Goal: Task Accomplishment & Management: Manage account settings

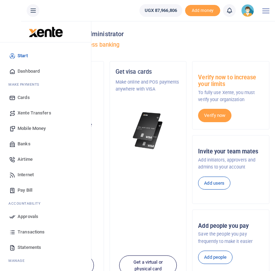
click at [31, 129] on span "Mobile Money" at bounding box center [32, 128] width 28 height 7
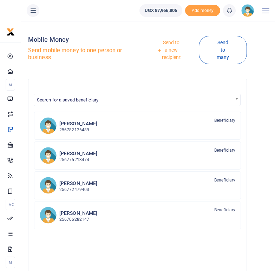
click at [172, 49] on link "Send to a new recipient" at bounding box center [169, 50] width 60 height 27
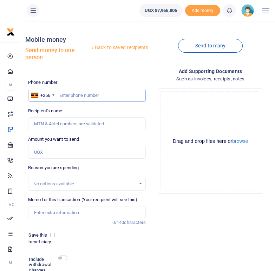
click at [70, 95] on input "text" at bounding box center [87, 95] width 118 height 13
click at [71, 96] on input "text" at bounding box center [87, 95] width 118 height 13
paste input "752846391"
click at [59, 95] on input "752846391" at bounding box center [87, 95] width 118 height 13
type input "0752846391"
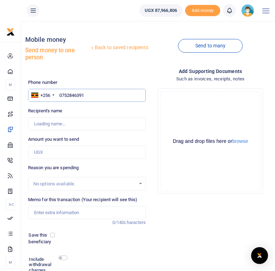
type input "Alfred Jatho"
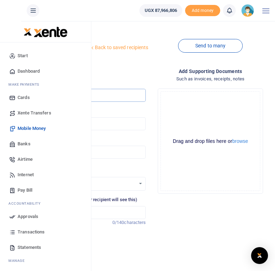
type input "0752846391"
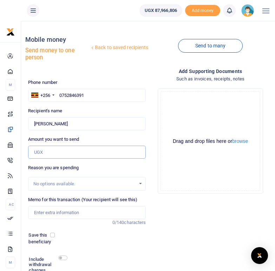
click at [45, 153] on input "Amount you want to send" at bounding box center [87, 152] width 118 height 13
type input "1,750,000"
click at [146, 165] on div "Reason you are spending No options available." at bounding box center [87, 177] width 118 height 26
click at [47, 211] on input "Memo for this transaction (Your recipient will see this)" at bounding box center [87, 212] width 118 height 13
type input "P"
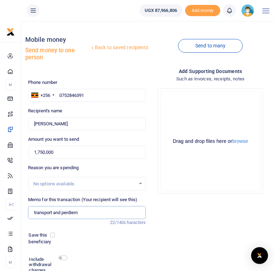
click at [87, 210] on input "transport and perdiem" at bounding box center [87, 212] width 118 height 13
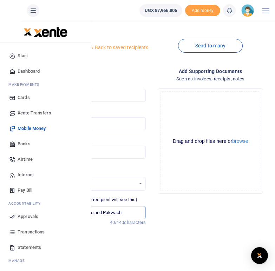
type input "transport and perdiem koboko and Pakwach"
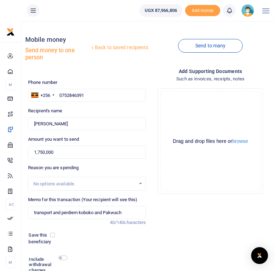
click at [118, 242] on div "Save this beneficiary" at bounding box center [83, 239] width 114 height 14
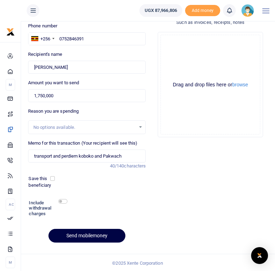
scroll to position [58, 0]
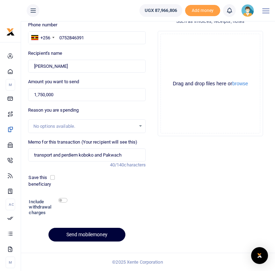
click at [86, 234] on button "Send mobilemoney" at bounding box center [87, 235] width 77 height 14
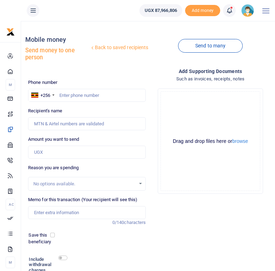
scroll to position [58, 0]
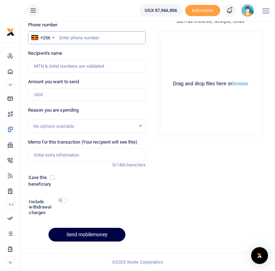
click at [86, 39] on input "text" at bounding box center [87, 37] width 118 height 13
paste input "782668370"
click at [60, 38] on input "782668370" at bounding box center [87, 37] width 118 height 13
type input "0782668370"
type input "[PERSON_NAME]"
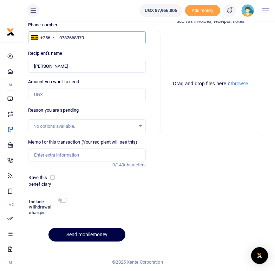
type input "0782668370"
click at [51, 95] on input "Amount you want to send" at bounding box center [87, 94] width 118 height 13
click at [70, 126] on div "No options available." at bounding box center [84, 126] width 103 height 7
click at [45, 94] on input "Amount you want to send" at bounding box center [87, 94] width 118 height 13
type input "700,000"
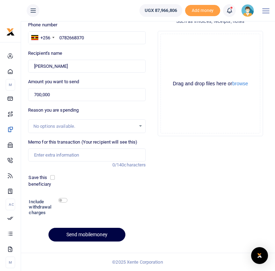
click at [91, 105] on div "Phone number +256 Uganda +256 0782668370 Phone is required. Recipient's name Fo…" at bounding box center [87, 134] width 124 height 226
click at [56, 156] on input "Memo for this transaction (Your recipient will see this)" at bounding box center [87, 155] width 118 height 13
click at [103, 154] on input "Transport and per deim fo" at bounding box center [87, 155] width 118 height 13
type input "Transport and per deim Koboko district"
click at [115, 198] on div at bounding box center [103, 208] width 72 height 22
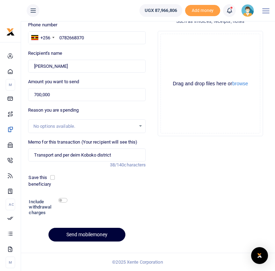
click at [82, 234] on button "Send mobilemoney" at bounding box center [87, 235] width 77 height 14
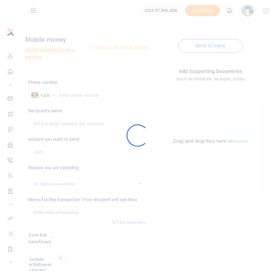
scroll to position [58, 0]
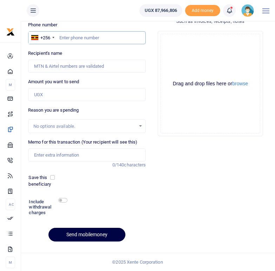
click at [71, 38] on input "text" at bounding box center [87, 37] width 118 height 13
click at [63, 37] on input "text" at bounding box center [87, 37] width 118 height 13
paste input "772381910"
click at [60, 38] on input "772381910" at bounding box center [87, 37] width 118 height 13
type input "0772381910"
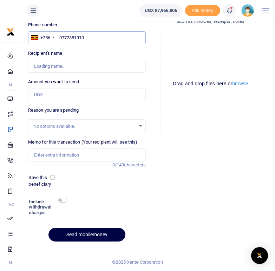
type input "[PERSON_NAME]"
type input "0772381910"
click at [41, 94] on input "Amount you want to send" at bounding box center [87, 94] width 118 height 13
click at [52, 94] on input "Amount you want to send" at bounding box center [87, 94] width 118 height 13
type input "700,000"
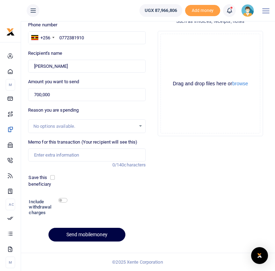
click at [79, 112] on label "Reason you are spending" at bounding box center [53, 110] width 51 height 7
click at [43, 155] on input "Memo for this transaction (Your recipient will see this)" at bounding box center [87, 155] width 118 height 13
click at [99, 156] on input "Transport and perdiem Obongi sidtrict" at bounding box center [87, 155] width 118 height 13
click at [101, 156] on input "Transport and perdiem Obongi sidtrict" at bounding box center [87, 155] width 118 height 13
type input "Transport and perdiem Obongi district"
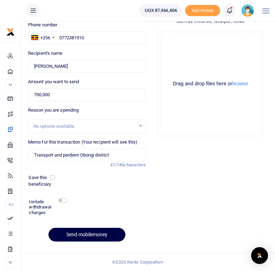
click at [100, 182] on div "Save this beneficiary" at bounding box center [83, 181] width 114 height 14
click at [92, 236] on button "Send mobilemoney" at bounding box center [87, 235] width 77 height 14
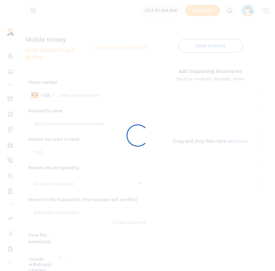
scroll to position [58, 0]
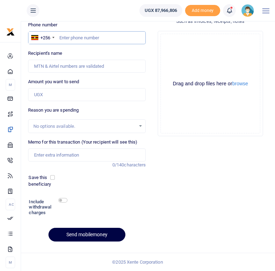
click at [68, 37] on input "text" at bounding box center [87, 37] width 118 height 13
paste input "772568290"
click at [60, 37] on input "772568290" at bounding box center [87, 37] width 118 height 13
type input "0772568290"
type input "Tonny Okecha"
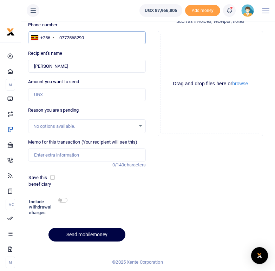
type input "0772568290"
click at [46, 93] on input "Amount you want to send" at bounding box center [87, 94] width 118 height 13
click at [50, 95] on input "Amount you want to send" at bounding box center [87, 94] width 118 height 13
click at [60, 93] on input "Amount you want to send" at bounding box center [87, 94] width 118 height 13
type input "900,000"
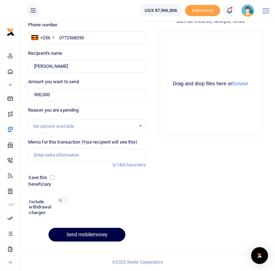
click at [109, 104] on div "Phone number +256 Uganda +256 0772568290 Phone is required. Recipient's name Fo…" at bounding box center [87, 134] width 124 height 226
click at [43, 155] on input "Memo for this transaction (Your recipient will see this)" at bounding box center [87, 155] width 118 height 13
click at [96, 156] on input "Transport and perdiem" at bounding box center [87, 155] width 118 height 13
type input "Transport and perdiem Obongi district"
click at [104, 187] on div "Save this beneficiary" at bounding box center [83, 181] width 114 height 14
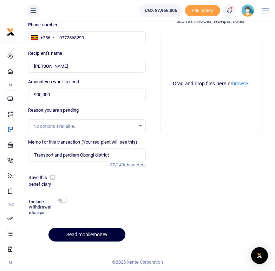
click at [78, 234] on button "Send mobilemoney" at bounding box center [87, 235] width 77 height 14
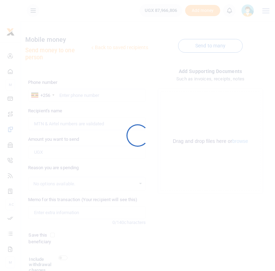
scroll to position [58, 0]
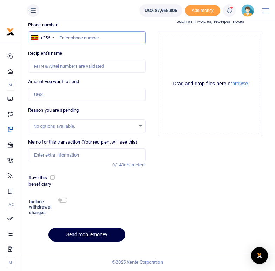
click at [69, 38] on input "text" at bounding box center [87, 37] width 118 height 13
paste input "777 235344"
click at [59, 37] on input "777 235344" at bounding box center [87, 37] width 118 height 13
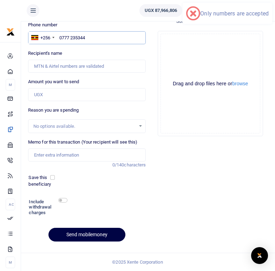
click at [71, 36] on input "0777 235344" at bounding box center [87, 37] width 118 height 13
type input "0777235344"
type input "Gilbert Rukundo"
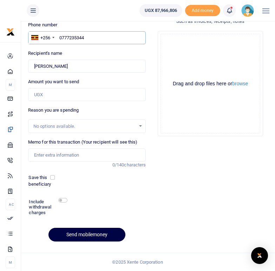
type input "0777235344"
click at [44, 95] on input "Amount you want to send" at bounding box center [87, 94] width 118 height 13
type input "580,000"
click at [97, 104] on div "Phone number +256 Uganda +256 0777235344 Phone is required. Recipient's name Fo…" at bounding box center [87, 134] width 124 height 226
click at [54, 155] on input "Memo for this transaction (Your recipient will see this)" at bounding box center [87, 155] width 118 height 13
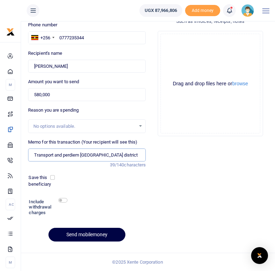
type input "Transport and perdiem Ntungamo district"
click at [85, 183] on div "Save this beneficiary" at bounding box center [83, 181] width 114 height 14
click at [80, 237] on button "Send mobilemoney" at bounding box center [87, 235] width 77 height 14
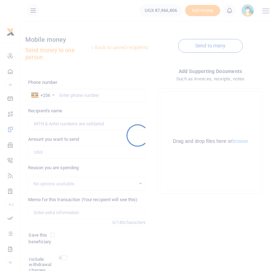
scroll to position [58, 0]
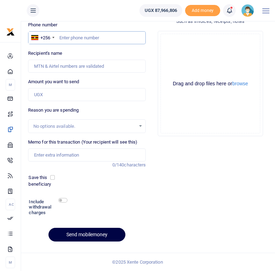
click at [62, 36] on input "text" at bounding box center [87, 37] width 118 height 13
paste input "782386005"
click at [61, 39] on input "782386005" at bounding box center [87, 37] width 118 height 13
type input "0782386005"
type input "James Winston Asasira"
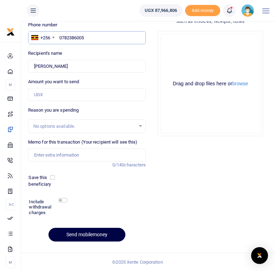
type input "0782386005"
click at [49, 94] on input "Amount you want to send" at bounding box center [87, 94] width 118 height 13
type input "700,000"
click at [97, 110] on div "Reason you are spending No options available." at bounding box center [87, 120] width 118 height 26
click at [40, 156] on input "Memo for this transaction (Your recipient will see this)" at bounding box center [87, 155] width 118 height 13
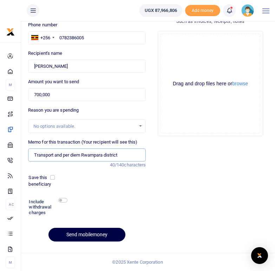
type input "Transport and per diem Rwampara district"
click at [113, 195] on div "Phone number +256 Uganda +256 0782386005 Phone is required. Recipient's name Fo…" at bounding box center [87, 134] width 124 height 226
click at [89, 235] on button "Send mobilemoney" at bounding box center [87, 235] width 77 height 14
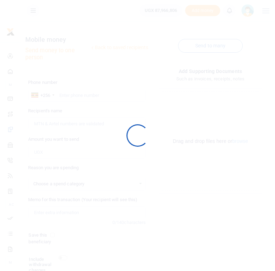
scroll to position [58, 0]
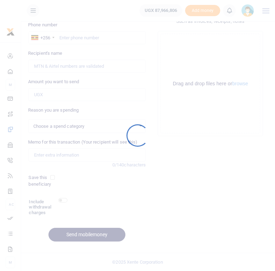
select select
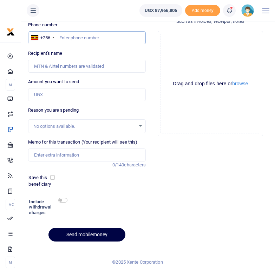
click at [73, 36] on input "text" at bounding box center [87, 37] width 118 height 13
paste input "774742335"
click at [59, 39] on input "774742335" at bounding box center [87, 37] width 118 height 13
type input "0774742335"
type input "[PERSON_NAME]"
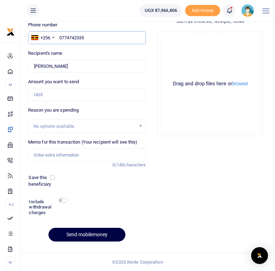
type input "0774742335"
click at [50, 95] on input "Amount you want to send" at bounding box center [87, 94] width 118 height 13
type input "580,000"
click at [46, 156] on input "Memo for this transaction (Your recipient will see this)" at bounding box center [87, 155] width 118 height 13
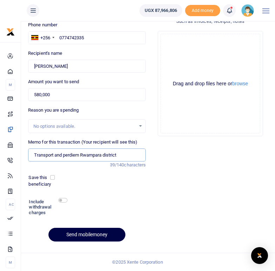
type input "Transport and perdiem Rwampara district"
click at [107, 202] on div at bounding box center [103, 208] width 72 height 22
click at [91, 235] on button "Send mobilemoney" at bounding box center [87, 235] width 77 height 14
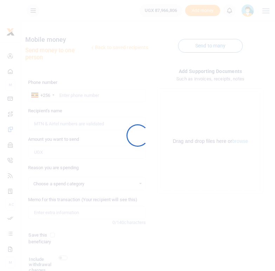
scroll to position [58, 0]
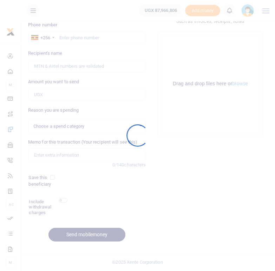
select select
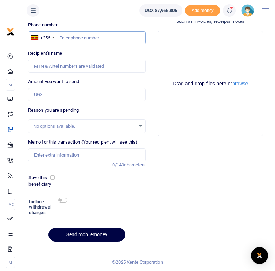
click at [70, 35] on input "text" at bounding box center [87, 37] width 118 height 13
paste input "774742335"
click at [59, 38] on input "774742335" at bounding box center [87, 37] width 118 height 13
type input "0774742335"
type input "Isaac Kasirye"
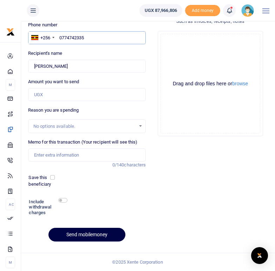
drag, startPoint x: 91, startPoint y: 39, endPoint x: 58, endPoint y: 37, distance: 33.1
click at [58, 37] on input "0774742335" at bounding box center [87, 37] width 118 height 13
paste input "773312006"
click at [60, 39] on input "773312006" at bounding box center [87, 37] width 118 height 13
type input "0773312006"
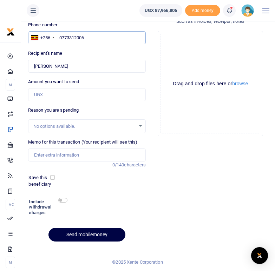
type input "Nakamoga [PERSON_NAME]"
type input "0773312006"
click at [51, 96] on input "Amount you want to send" at bounding box center [87, 94] width 118 height 13
click at [49, 95] on input "Amount you want to send" at bounding box center [87, 94] width 118 height 13
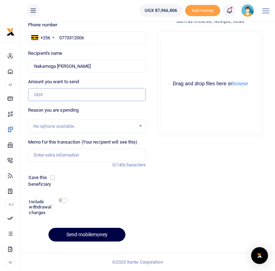
click at [49, 95] on input "Amount you want to send" at bounding box center [87, 94] width 118 height 13
type input "900,000"
click at [101, 108] on div "Reason you are spending No options available." at bounding box center [87, 120] width 118 height 26
click at [46, 160] on input "Memo for this transaction (Your recipient will see this)" at bounding box center [87, 155] width 118 height 13
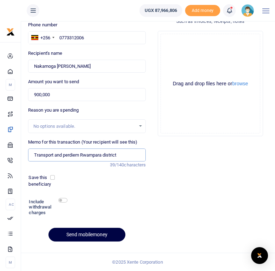
type input "Transport and perdiem Rwampara district"
click at [99, 196] on div "Phone number +256 Uganda +256 0773312006 Phone is required. Recipient's name Fo…" at bounding box center [87, 134] width 124 height 226
click at [85, 235] on button "Send mobilemoney" at bounding box center [87, 235] width 77 height 14
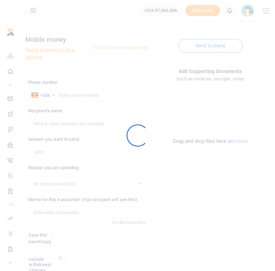
scroll to position [58, 0]
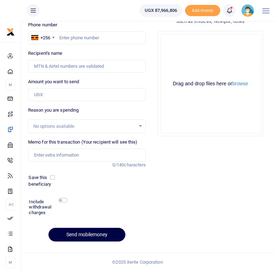
click at [231, 11] on icon at bounding box center [229, 11] width 7 height 8
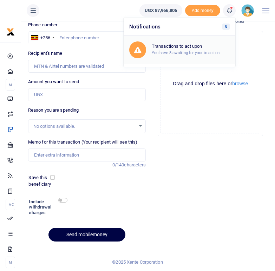
click at [187, 48] on h6 "Transactions to act upon" at bounding box center [191, 47] width 78 height 6
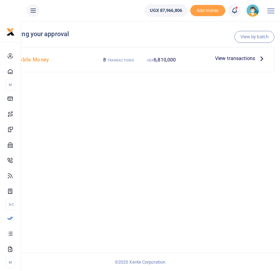
click at [263, 58] on icon at bounding box center [262, 58] width 8 height 8
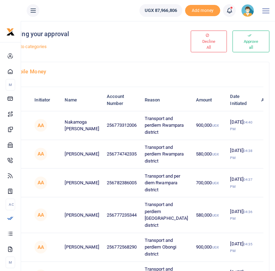
click at [269, 156] on icon at bounding box center [271, 153] width 5 height 5
click at [215, 190] on link "Decline" at bounding box center [224, 192] width 56 height 10
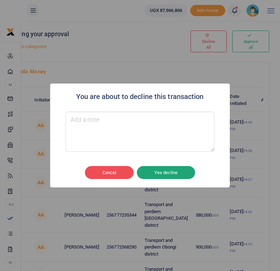
click at [163, 173] on button "Yes decline" at bounding box center [166, 172] width 58 height 13
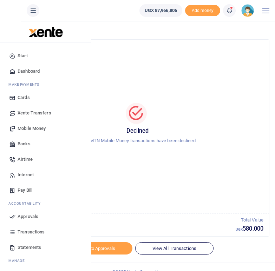
click at [19, 127] on span "Mobile Money" at bounding box center [32, 128] width 28 height 7
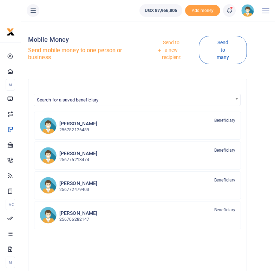
click at [174, 49] on link "Send to a new recipient" at bounding box center [169, 50] width 60 height 27
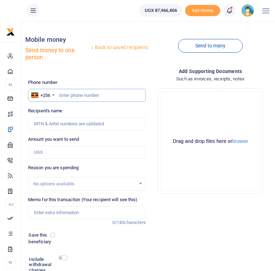
click at [63, 96] on input "text" at bounding box center [87, 95] width 118 height 13
click at [70, 96] on input "text" at bounding box center [87, 95] width 118 height 13
paste input "774742335"
click at [59, 95] on input "774742335" at bounding box center [87, 95] width 118 height 13
type input "0774742335"
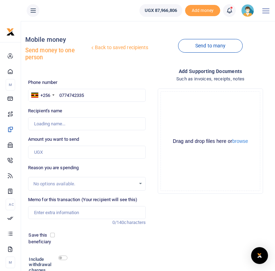
type input "Isaac Kasirye"
click at [113, 112] on div "Recipient's name Isaac Kasirye Name is required." at bounding box center [87, 119] width 118 height 23
click at [44, 153] on input "Amount you want to send" at bounding box center [87, 152] width 118 height 13
type input "580,000"
click at [46, 212] on input "Memo for this transaction (Your recipient will see this)" at bounding box center [87, 212] width 118 height 13
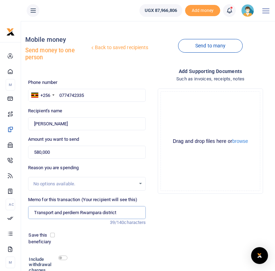
type input "Transport and perdiem Rwampara district"
click at [199, 235] on div "Add supporting Documents Such as invoices, receipts, notes Drop your files here…" at bounding box center [211, 186] width 124 height 238
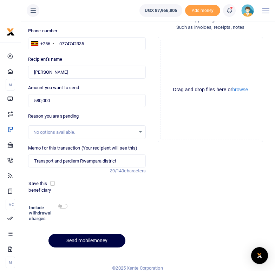
scroll to position [58, 0]
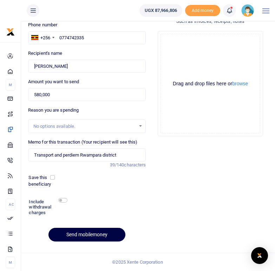
click at [230, 11] on icon at bounding box center [229, 11] width 7 height 8
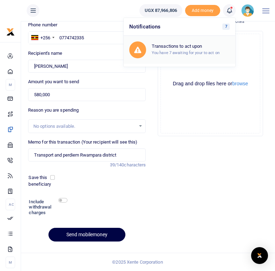
click at [168, 54] on small "You have 7 awaiting for your to act on" at bounding box center [186, 52] width 68 height 5
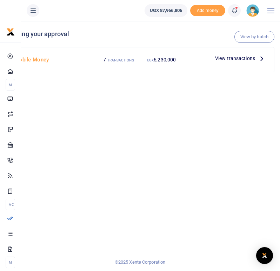
click at [258, 58] on icon at bounding box center [262, 58] width 8 height 8
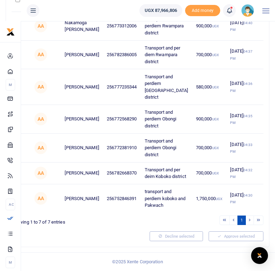
scroll to position [147, 0]
click at [249, 220] on li at bounding box center [250, 220] width 8 height 9
click at [248, 219] on li at bounding box center [250, 220] width 8 height 9
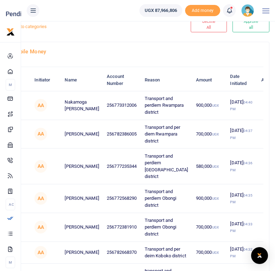
scroll to position [0, 0]
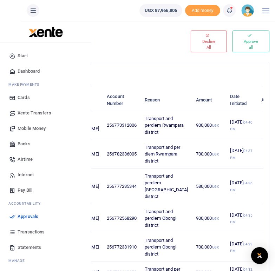
click at [30, 126] on span "Mobile Money" at bounding box center [32, 128] width 28 height 7
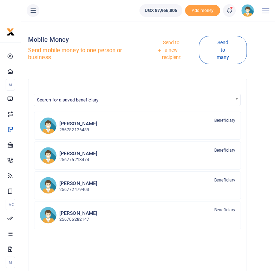
click at [174, 50] on link "Send to a new recipient" at bounding box center [169, 50] width 60 height 27
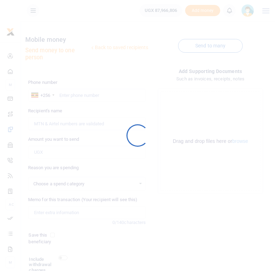
select select
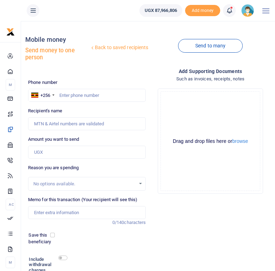
click at [231, 11] on icon at bounding box center [229, 11] width 7 height 8
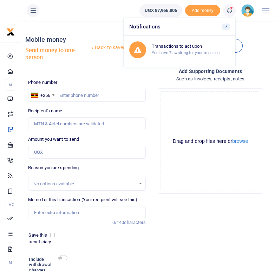
click at [102, 75] on div "Back to saved recipients Mobile money Send money to one person Send to many Pho…" at bounding box center [148, 166] width 247 height 278
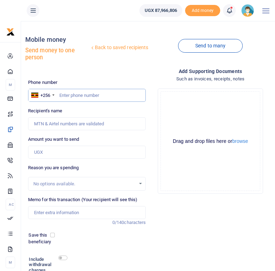
click at [68, 97] on input "text" at bounding box center [87, 95] width 118 height 13
paste input "774742335"
click at [60, 95] on input "774742335" at bounding box center [87, 95] width 118 height 13
type input "0774742335"
type input "Isaac Kasirye"
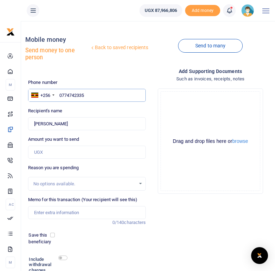
type input "0774742335"
click at [47, 151] on input "Amount you want to send" at bounding box center [87, 152] width 118 height 13
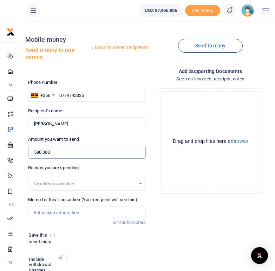
type input "580,000"
click at [41, 213] on input "Memo for this transaction (Your recipient will see this)" at bounding box center [87, 212] width 118 height 13
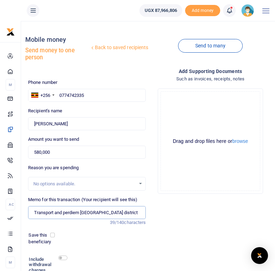
type input "Transport and perdiem Ntungamo district"
click at [194, 238] on div "Add supporting Documents Such as invoices, receipts, notes Drop your files here…" at bounding box center [211, 186] width 124 height 238
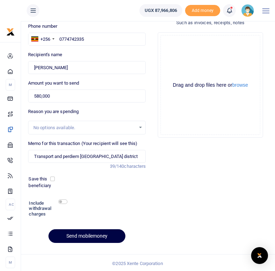
scroll to position [58, 0]
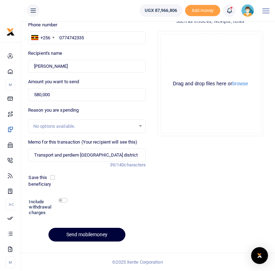
click at [83, 234] on button "Send mobilemoney" at bounding box center [87, 235] width 77 height 14
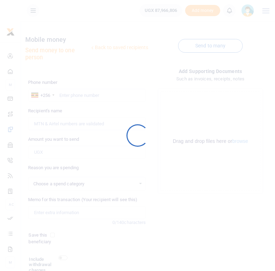
scroll to position [58, 0]
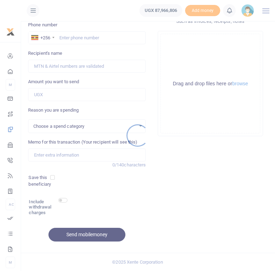
select select
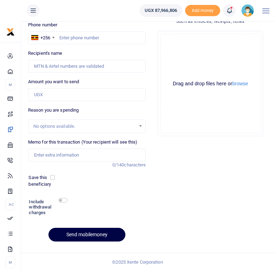
click at [194, 202] on div "Add supporting Documents Such as invoices, receipts, notes Drop your files here…" at bounding box center [211, 129] width 124 height 238
click at [230, 11] on icon at bounding box center [229, 11] width 7 height 8
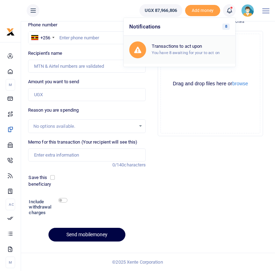
click at [189, 47] on h6 "Transactions to act upon" at bounding box center [191, 47] width 78 height 6
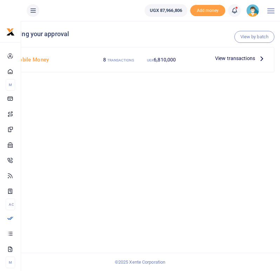
click at [262, 58] on icon at bounding box center [262, 58] width 8 height 8
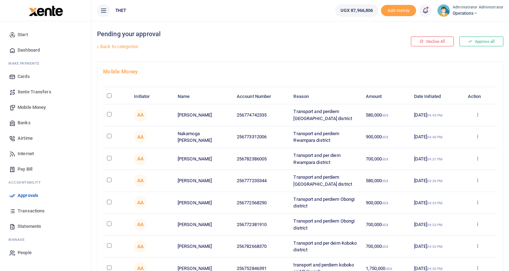
click at [107, 114] on input "checkbox" at bounding box center [109, 114] width 5 height 5
checkbox input "true"
click at [109, 137] on input "checkbox" at bounding box center [109, 136] width 5 height 5
checkbox input "true"
click at [109, 159] on input "checkbox" at bounding box center [109, 158] width 5 height 5
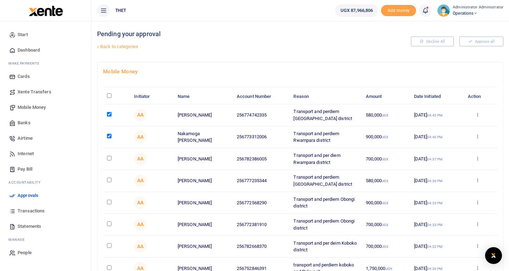
checkbox input "true"
click at [108, 178] on input "checkbox" at bounding box center [109, 180] width 5 height 5
checkbox input "true"
click at [109, 202] on input "checkbox" at bounding box center [109, 202] width 5 height 5
checkbox input "true"
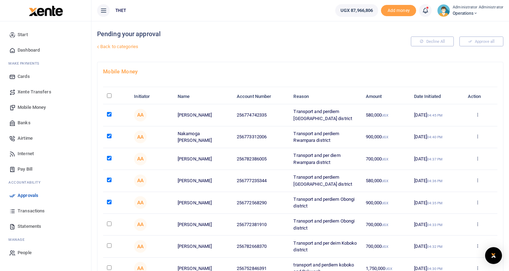
click at [109, 225] on input "checkbox" at bounding box center [109, 224] width 5 height 5
checkbox input "true"
click at [109, 245] on input "checkbox" at bounding box center [109, 246] width 5 height 5
checkbox input "true"
click at [109, 268] on input "checkbox" at bounding box center [109, 268] width 5 height 5
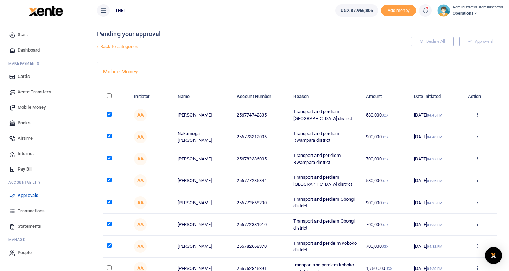
checkbox input "true"
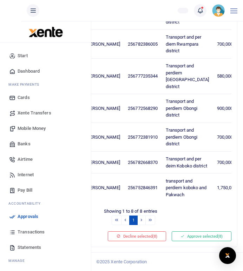
scroll to position [244, 0]
click at [207, 241] on button "Approve selected (8)" at bounding box center [202, 237] width 60 height 10
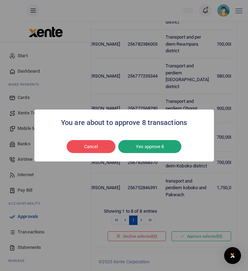
click at [158, 148] on button "Yes approve 8" at bounding box center [149, 146] width 63 height 13
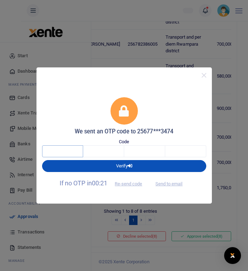
click at [66, 152] on input "text" at bounding box center [62, 152] width 41 height 12
type input "8"
type input "3"
type input "0"
type input "2"
